Goal: Information Seeking & Learning: Learn about a topic

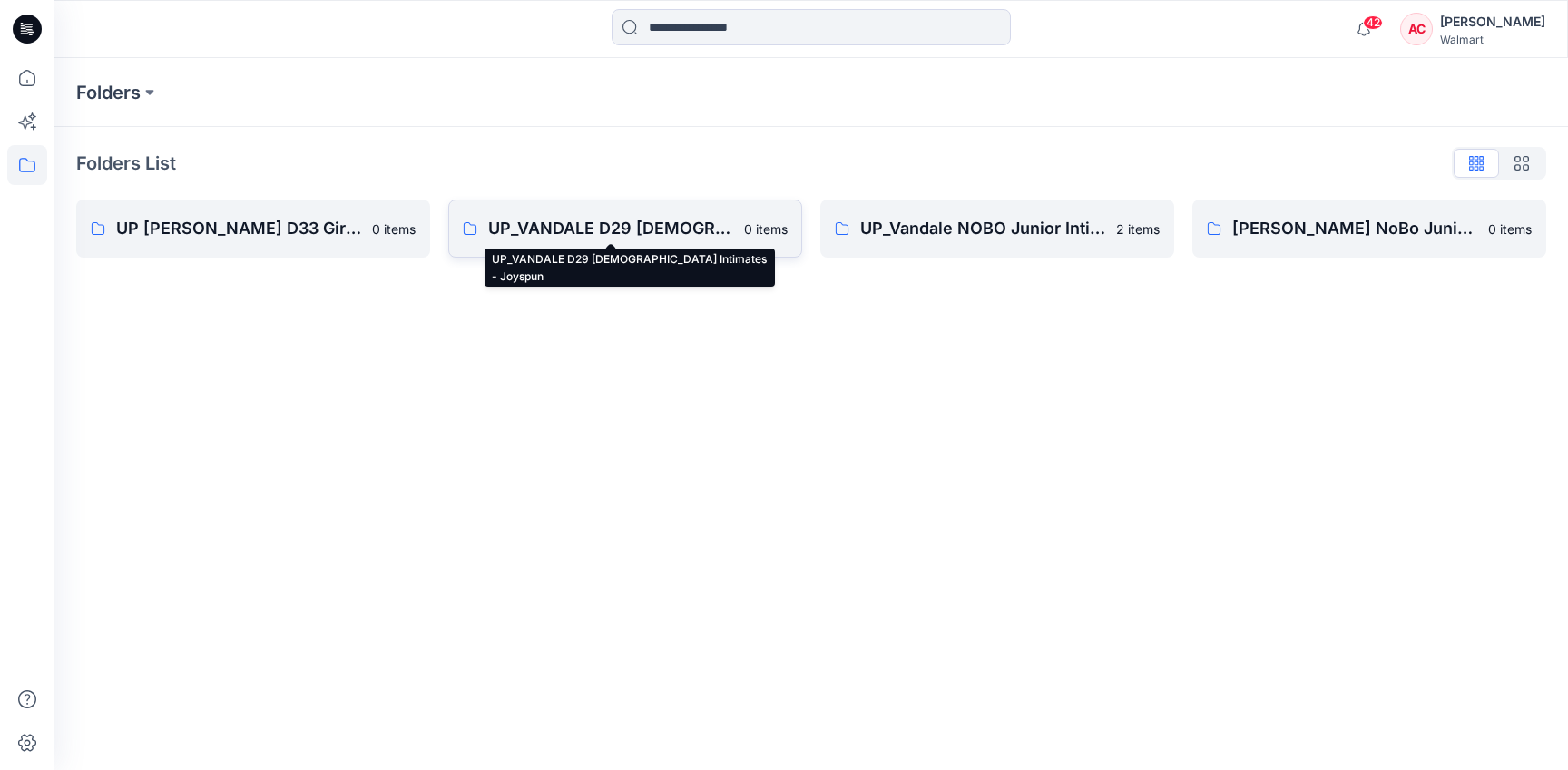
click at [562, 229] on p "UP_VANDALE D29 [DEMOGRAPHIC_DATA] Intimates - Joyspun" at bounding box center [610, 228] width 245 height 25
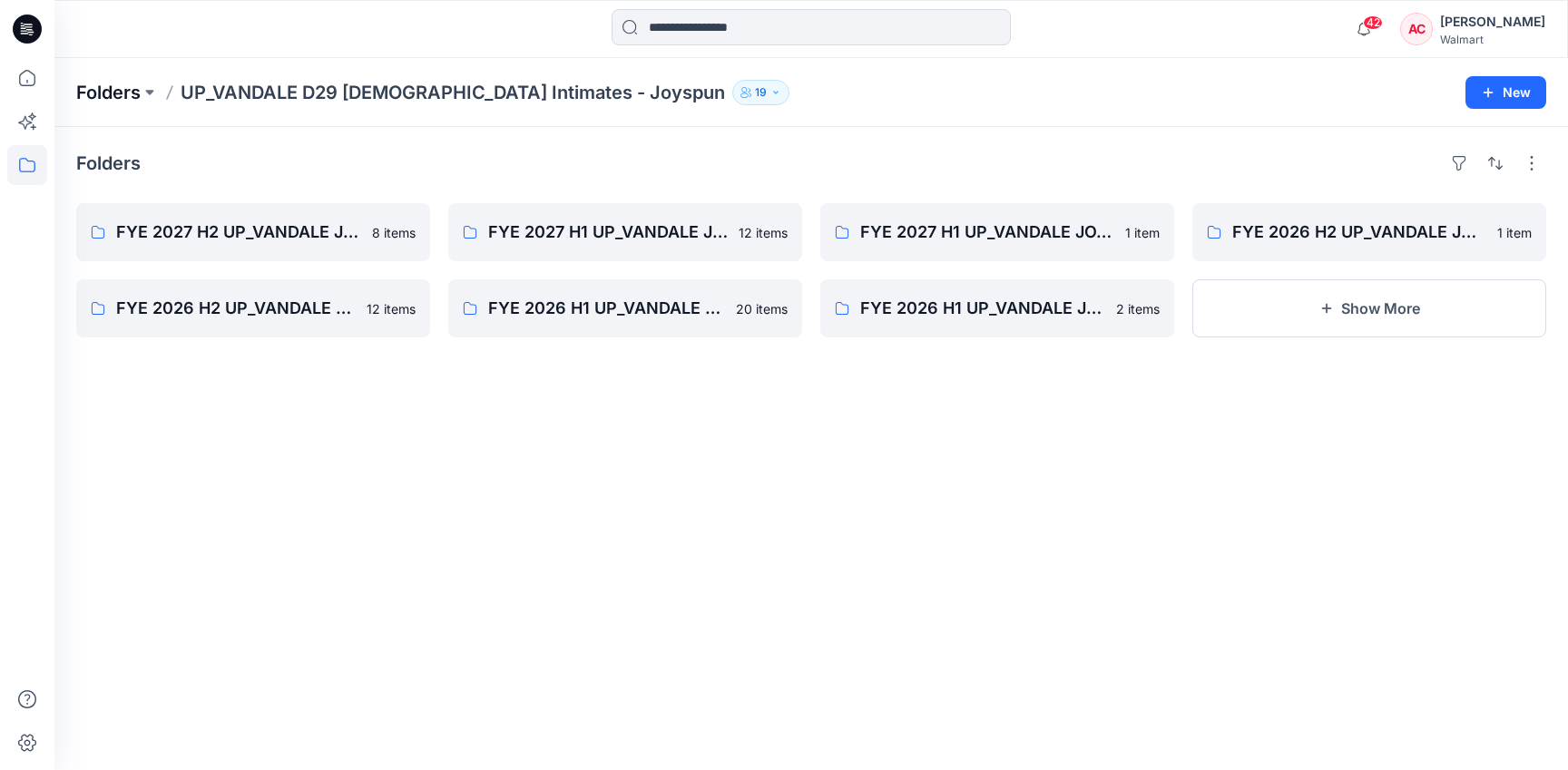
click at [105, 83] on p "Folders" at bounding box center [108, 92] width 64 height 25
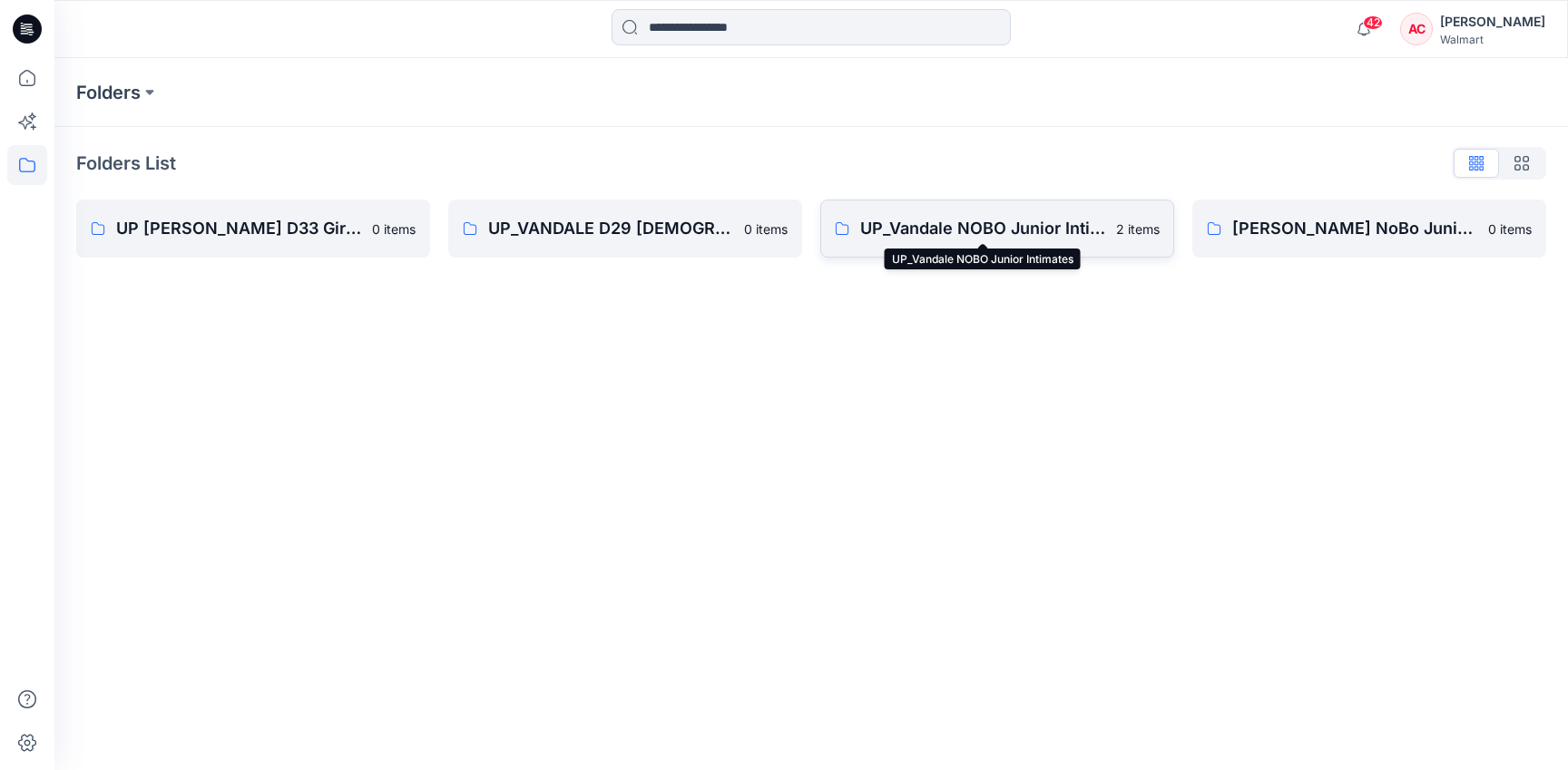
click at [983, 217] on p "UP_Vandale NOBO Junior Intimates" at bounding box center [983, 228] width 245 height 25
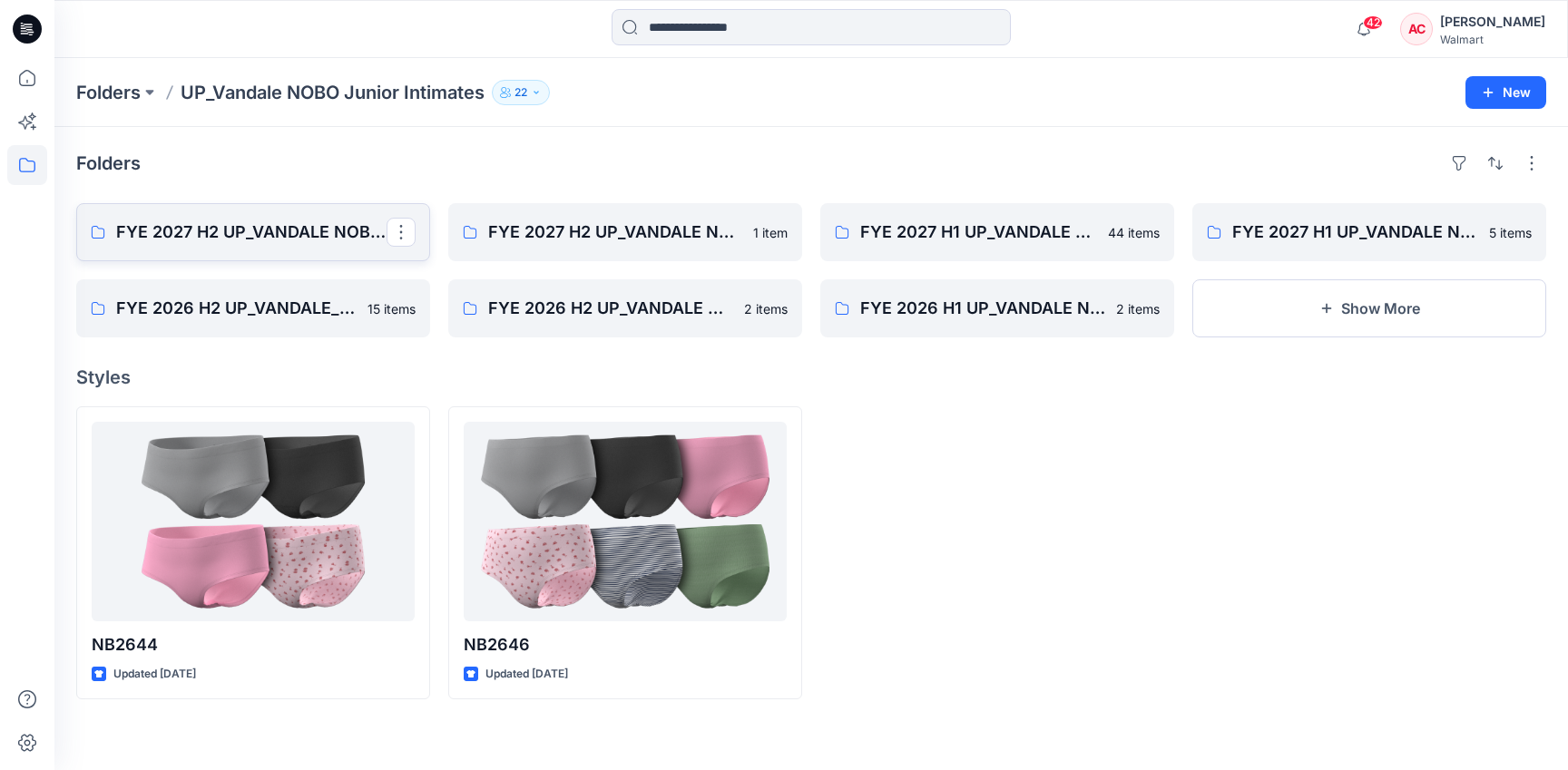
click at [266, 217] on link "FYE 2027 H2 UP_VANDALE NOBO PANTIES" at bounding box center [253, 232] width 354 height 59
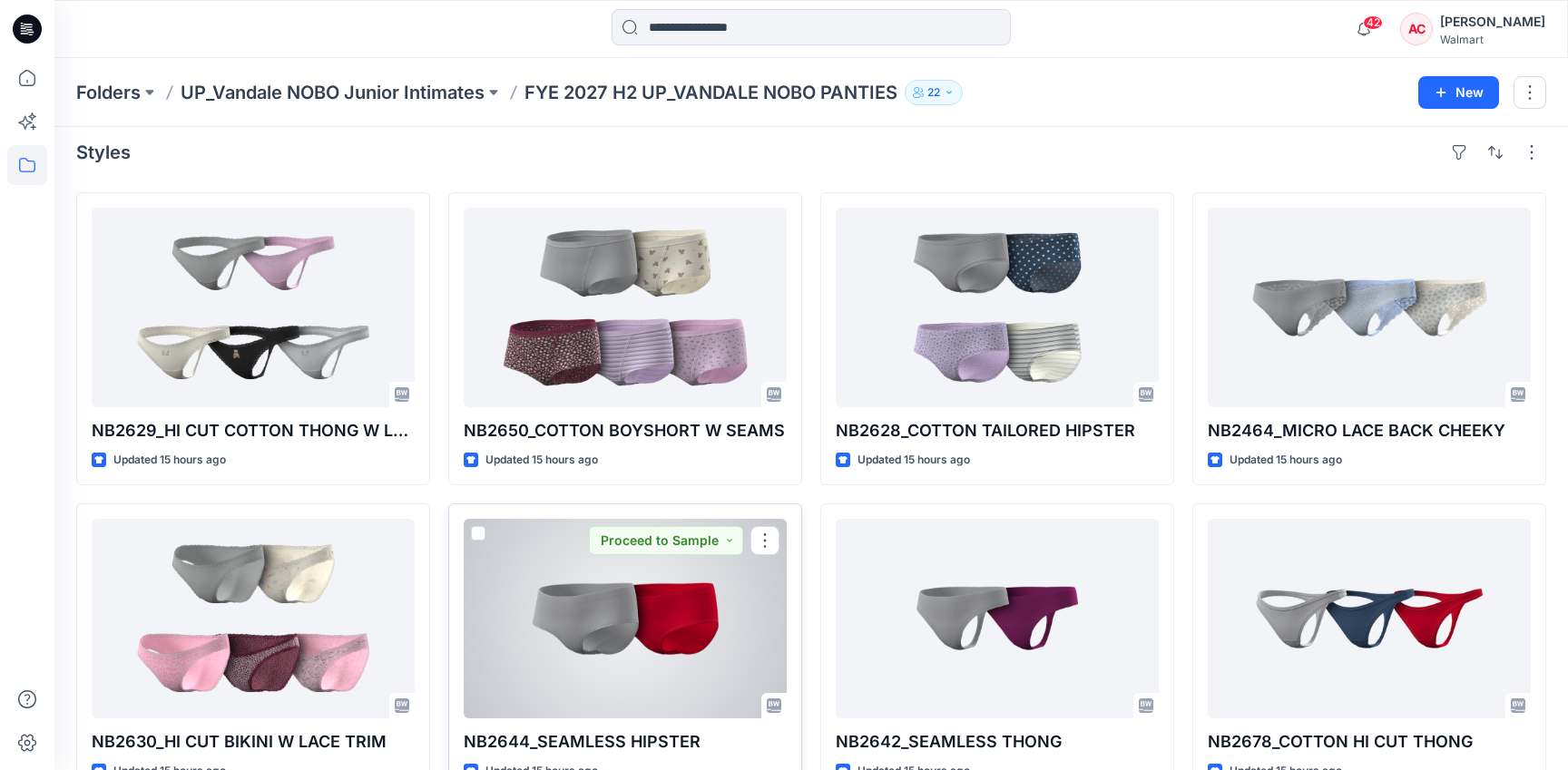
scroll to position [22, 0]
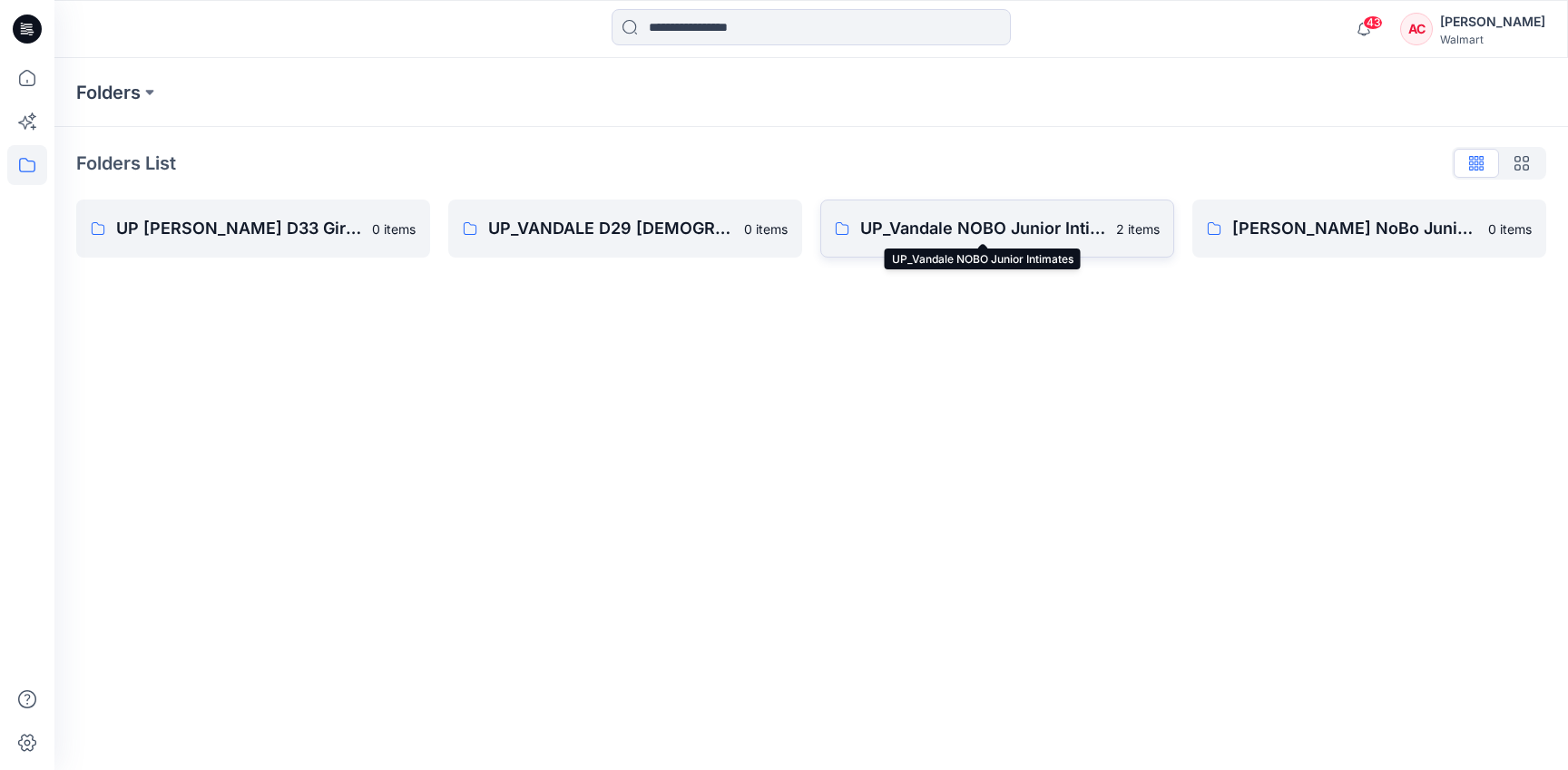
click at [928, 235] on p "UP_Vandale NOBO Junior Intimates" at bounding box center [983, 228] width 245 height 25
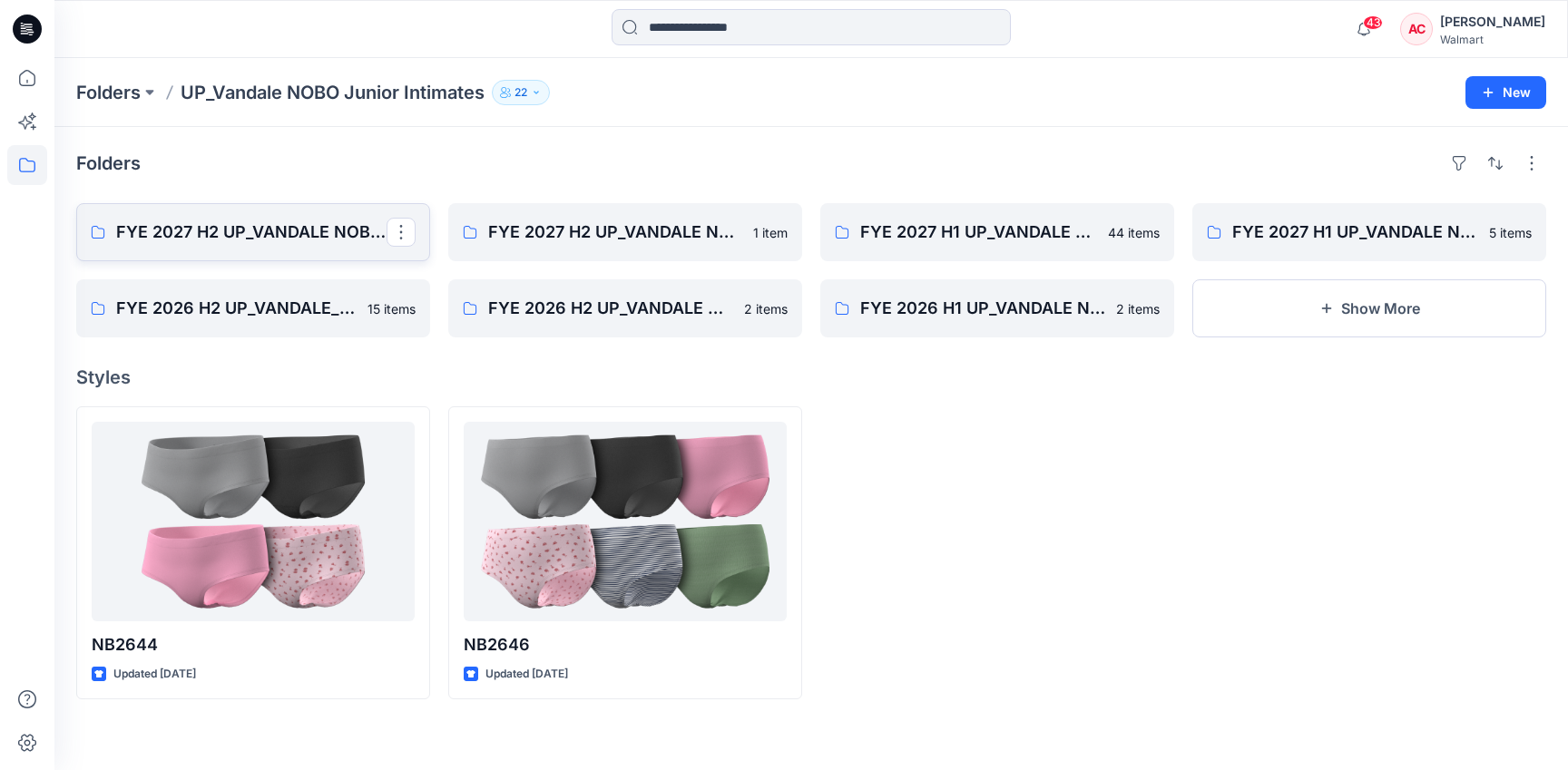
click at [196, 229] on p "FYE 2027 H2 UP_VANDALE NOBO PANTIES" at bounding box center [251, 231] width 270 height 25
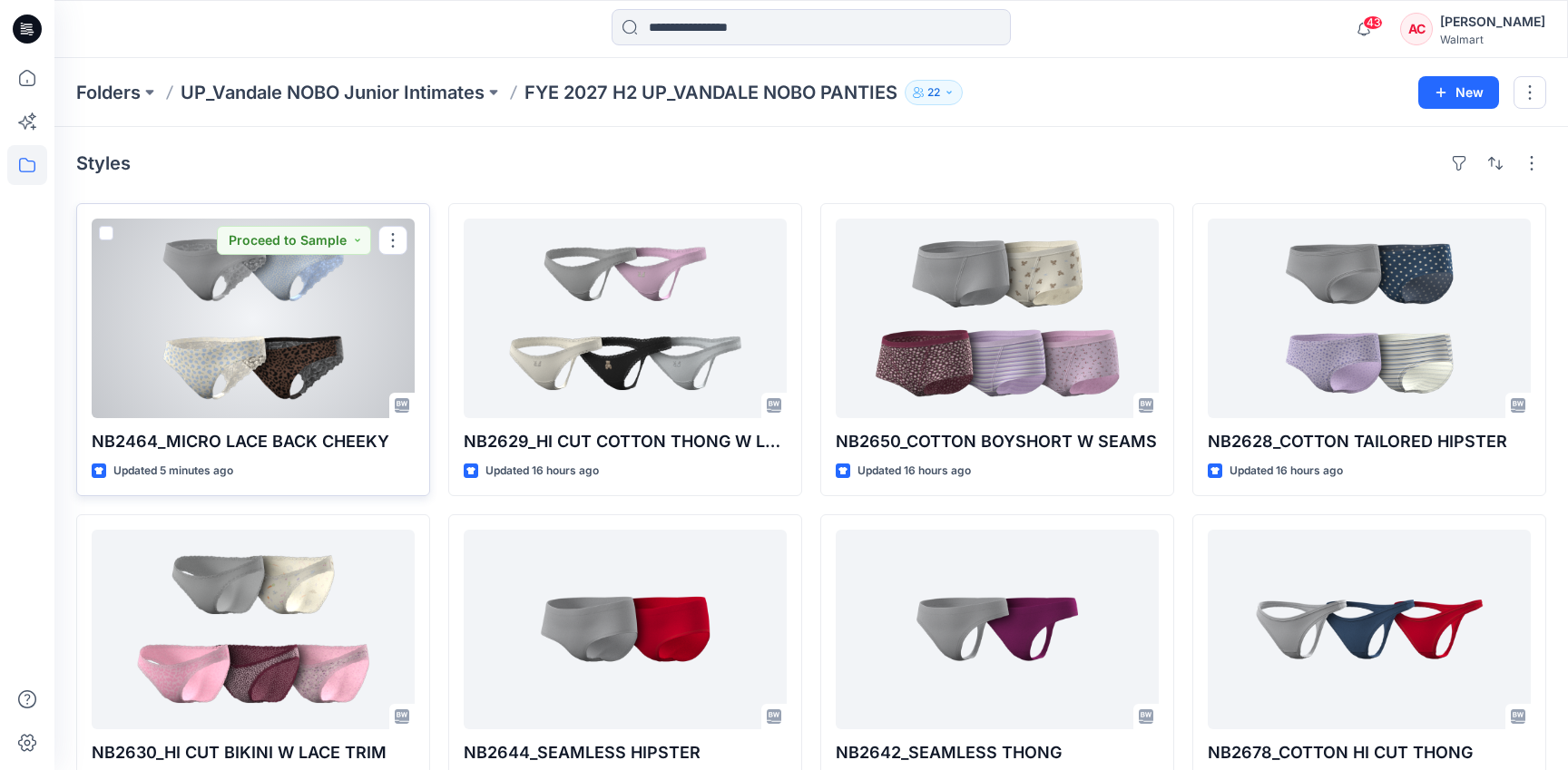
click at [206, 376] on div at bounding box center [254, 318] width 323 height 200
